Goal: Task Accomplishment & Management: Manage account settings

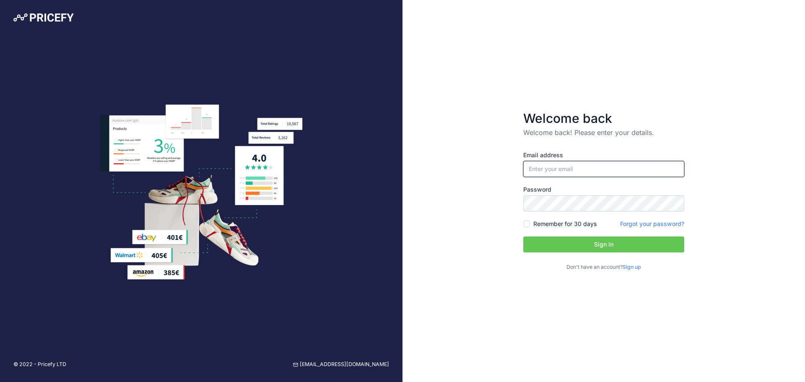
type input "[EMAIL_ADDRESS][DOMAIN_NAME]"
click at [591, 247] on button "Sign in" at bounding box center [603, 244] width 161 height 16
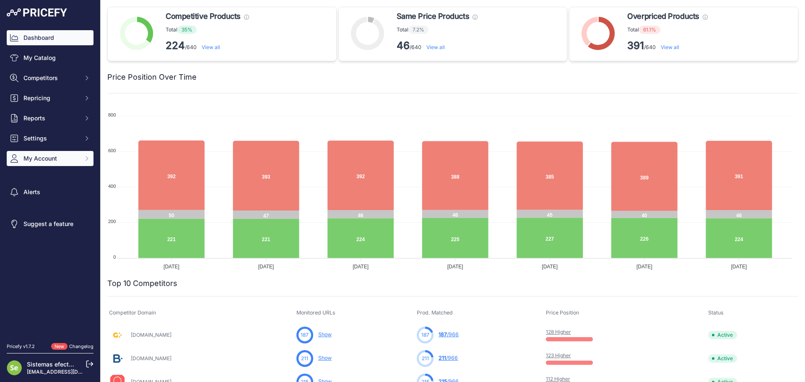
click at [47, 157] on span "My Account" at bounding box center [50, 158] width 55 height 8
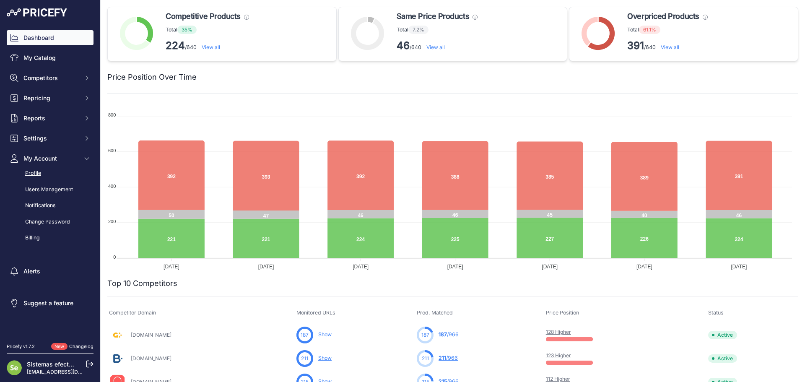
click at [47, 175] on link "Profile" at bounding box center [50, 173] width 87 height 15
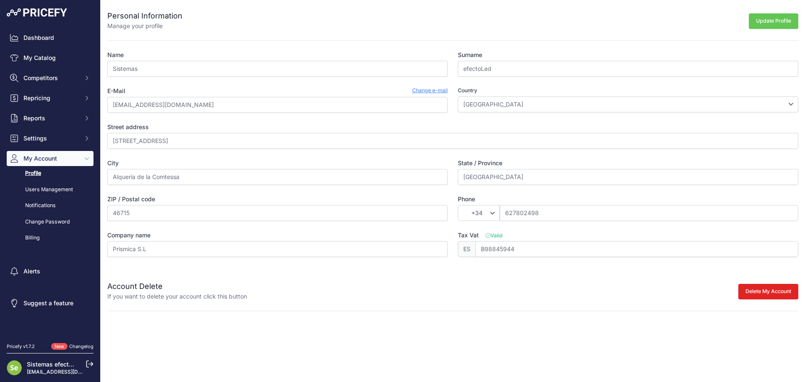
click at [47, 192] on link "Users Management" at bounding box center [50, 189] width 87 height 15
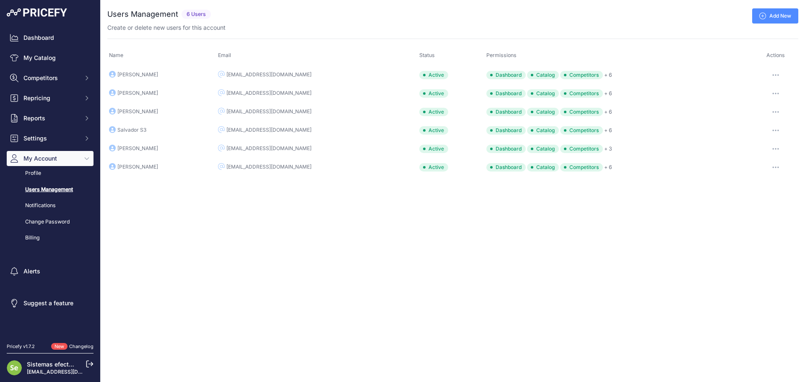
click at [323, 244] on div "Close You are not connected to the internet. ..." at bounding box center [453, 191] width 704 height 382
click at [31, 368] on p "Sistemas efectoLed" at bounding box center [52, 364] width 50 height 8
click at [89, 365] on icon at bounding box center [90, 364] width 8 height 8
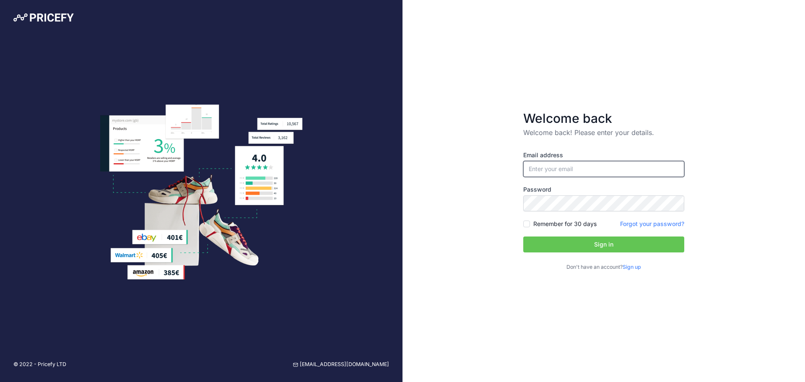
type input "sistemas@efectoled.com"
type input "[EMAIL_ADDRESS][DOMAIN_NAME]"
click at [589, 237] on button "Sign in" at bounding box center [603, 244] width 161 height 16
